Goal: Obtain resource: Obtain resource

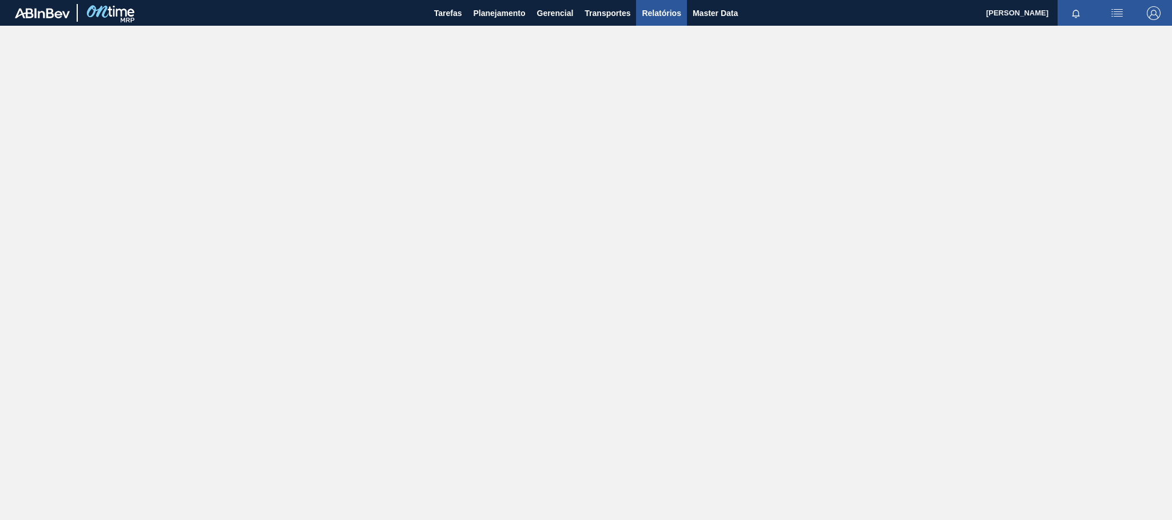
click at [658, 14] on span "Relatórios" at bounding box center [661, 13] width 39 height 14
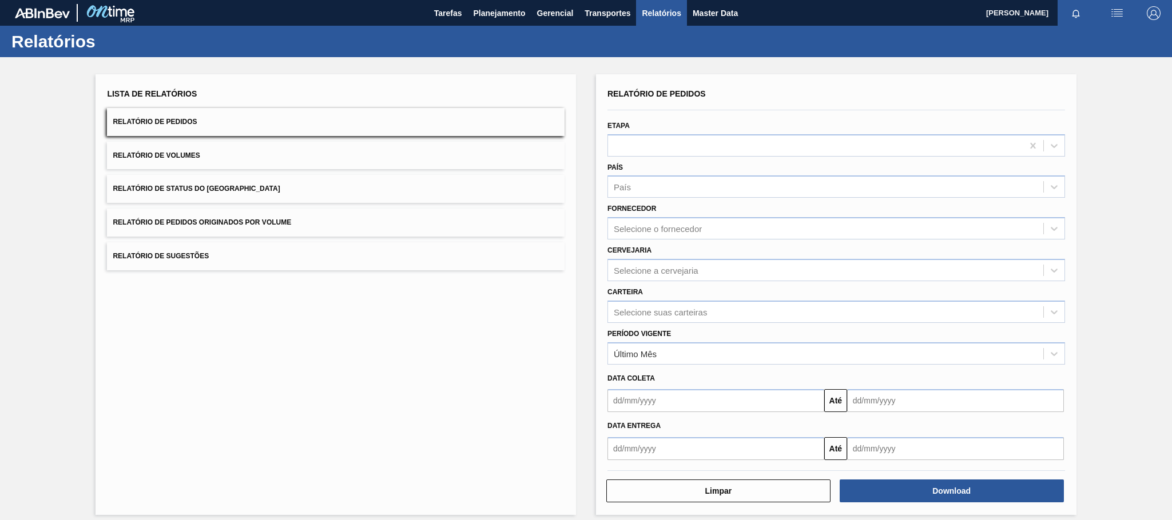
click at [261, 223] on span "Relatório de Pedidos Originados por Volume" at bounding box center [202, 222] width 178 height 8
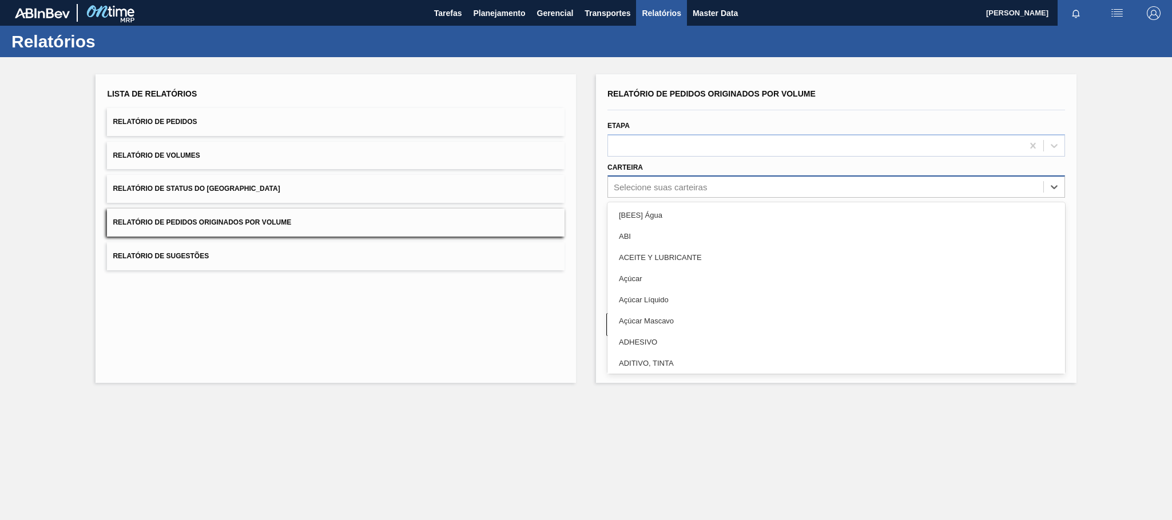
click at [640, 186] on div "Selecione suas carteiras" at bounding box center [659, 187] width 93 height 10
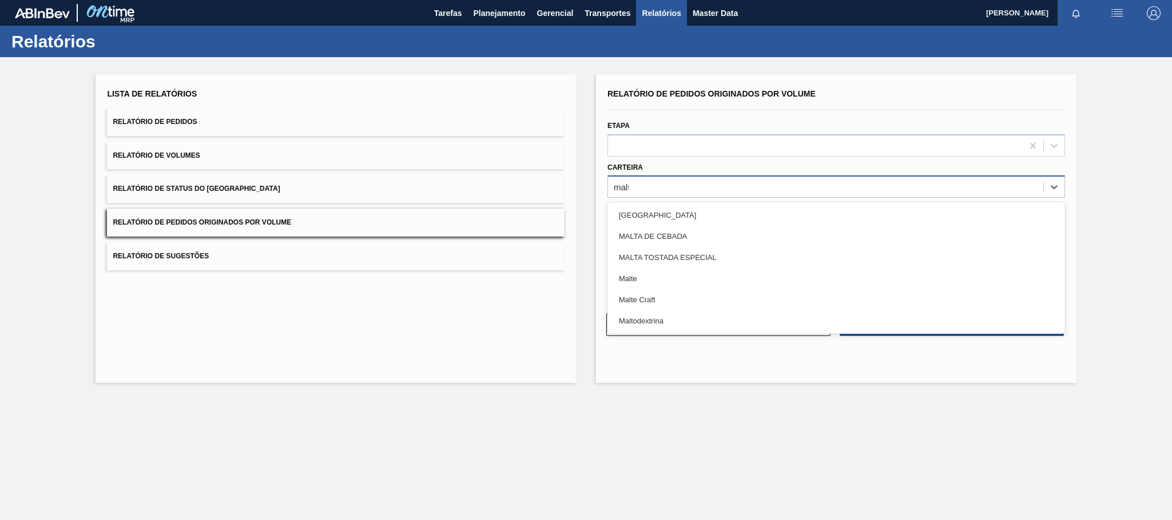
type input "malte"
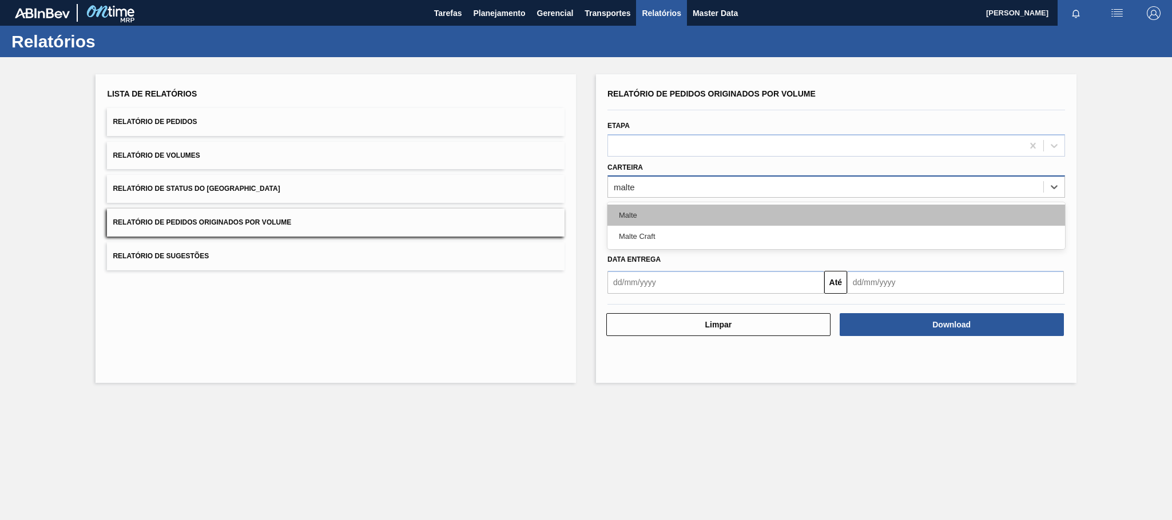
click at [642, 221] on div "Malte" at bounding box center [835, 215] width 457 height 21
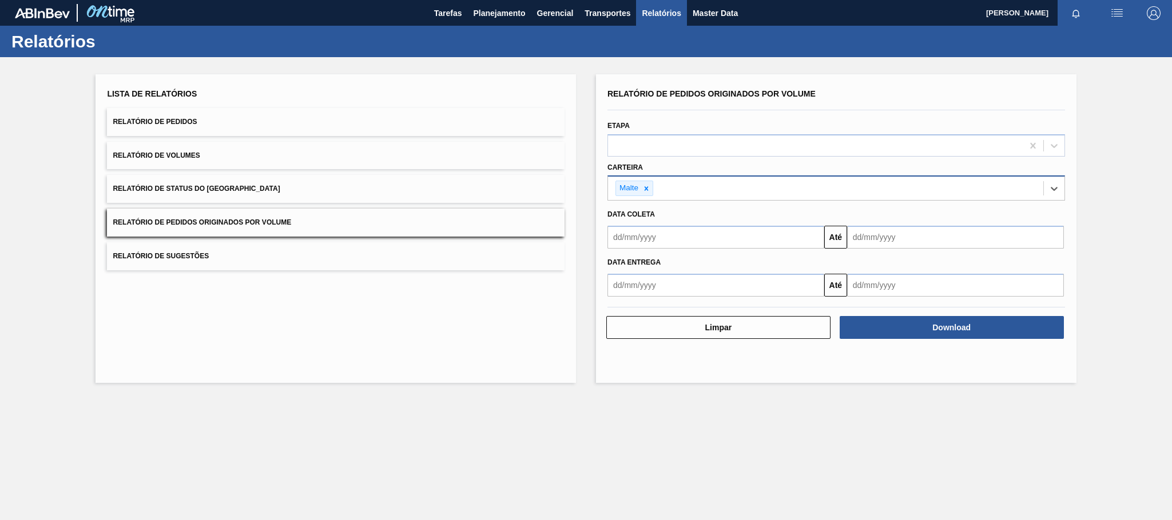
click at [647, 248] on input "text" at bounding box center [715, 237] width 217 height 23
type input "[DATE]"
click at [673, 297] on div "1" at bounding box center [675, 301] width 15 height 15
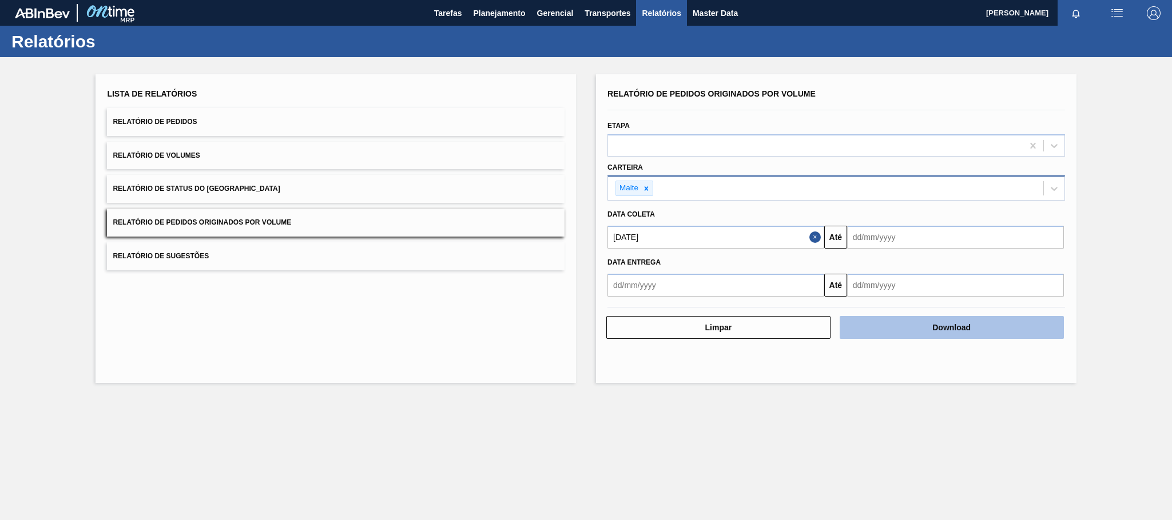
click at [780, 329] on button "Download" at bounding box center [951, 327] width 224 height 23
